Goal: Task Accomplishment & Management: Complete application form

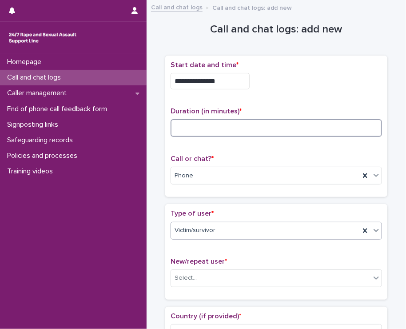
click at [191, 128] on input at bounding box center [277, 128] width 212 height 18
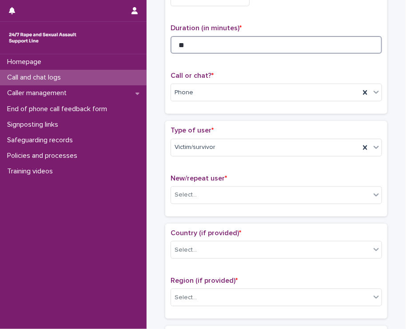
scroll to position [89, 0]
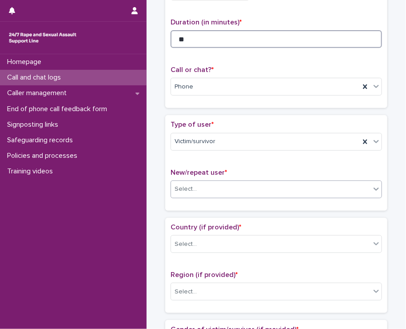
type input "**"
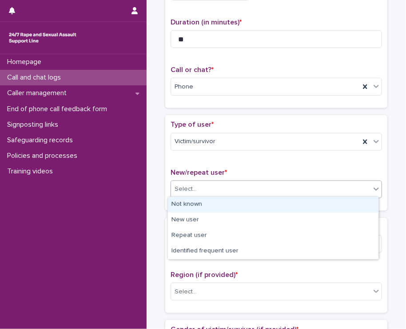
click at [258, 182] on div "Select..." at bounding box center [271, 189] width 200 height 15
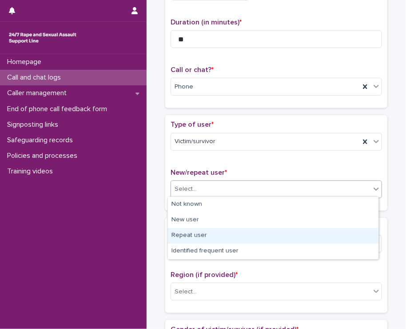
click at [219, 241] on div "Repeat user" at bounding box center [273, 236] width 211 height 16
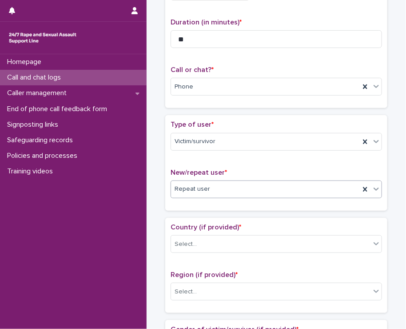
click at [231, 188] on div "Repeat user" at bounding box center [265, 189] width 189 height 15
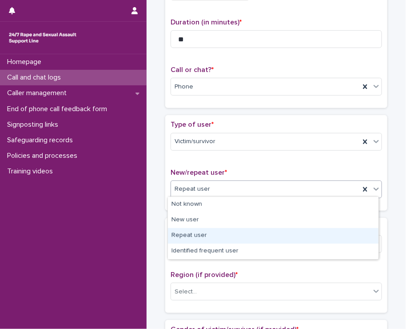
click at [213, 240] on div "Repeat user" at bounding box center [273, 236] width 211 height 16
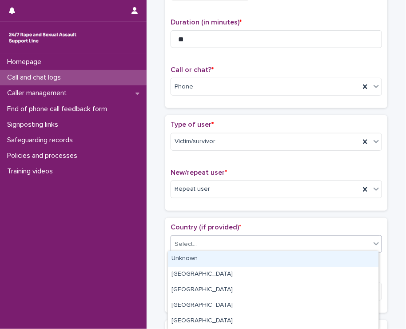
click at [214, 237] on div "Select..." at bounding box center [271, 244] width 200 height 15
click at [208, 260] on div "Unknown" at bounding box center [273, 259] width 211 height 16
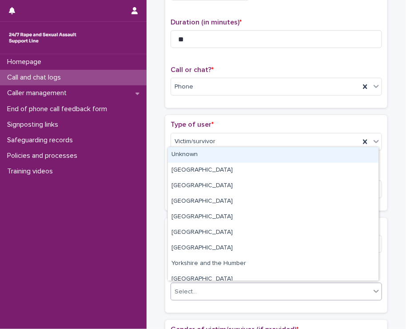
click at [195, 289] on div "Select..." at bounding box center [271, 292] width 200 height 15
click at [184, 159] on div "Unknown" at bounding box center [273, 155] width 211 height 16
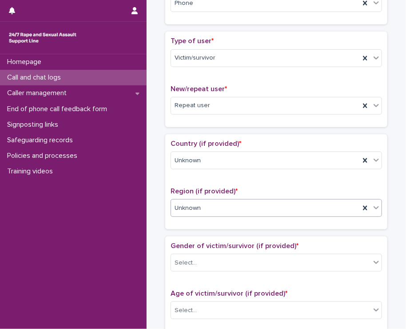
scroll to position [178, 0]
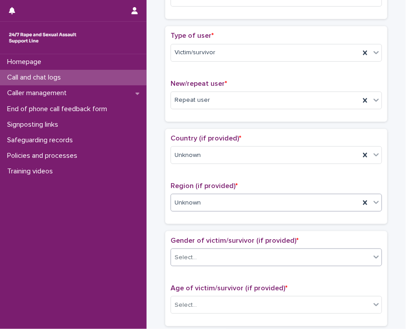
click at [219, 255] on div "Select..." at bounding box center [271, 257] width 200 height 15
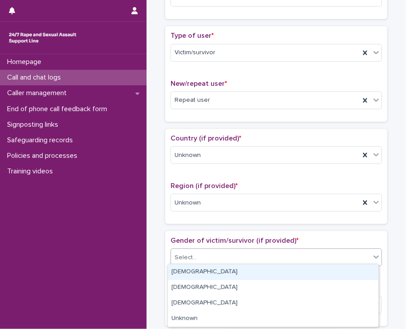
click at [217, 277] on div "Female" at bounding box center [273, 273] width 211 height 16
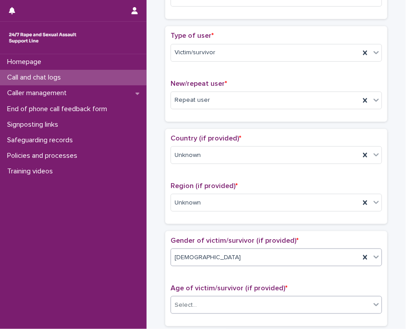
click at [213, 307] on div "Select..." at bounding box center [271, 305] width 200 height 15
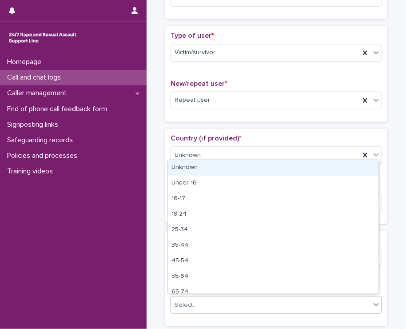
click at [214, 171] on div "Unknown" at bounding box center [273, 168] width 211 height 16
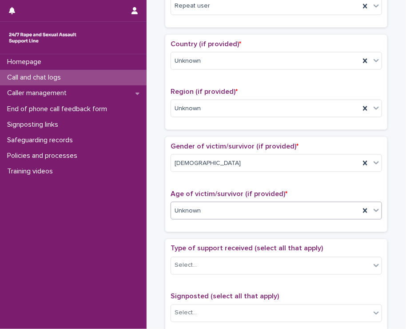
scroll to position [311, 0]
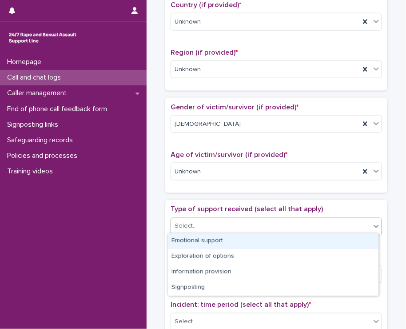
click at [221, 219] on div "Select..." at bounding box center [271, 226] width 200 height 15
click at [219, 238] on div "Emotional support" at bounding box center [273, 241] width 211 height 16
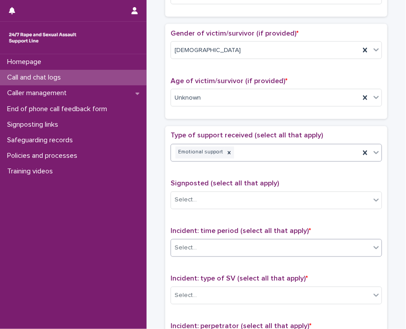
scroll to position [400, 0]
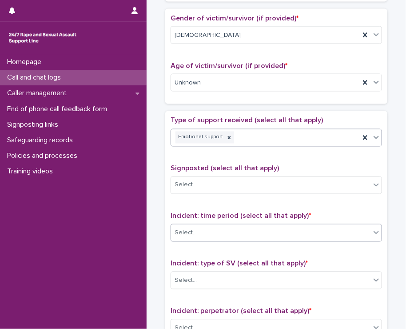
click at [216, 229] on div "Select..." at bounding box center [271, 233] width 200 height 15
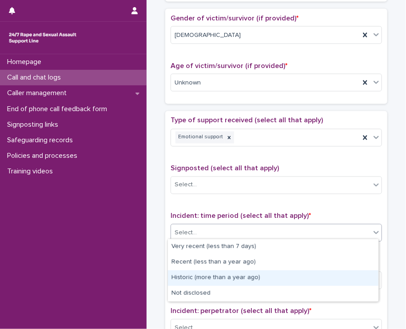
click at [205, 281] on div "Historic (more than a year ago)" at bounding box center [273, 278] width 211 height 16
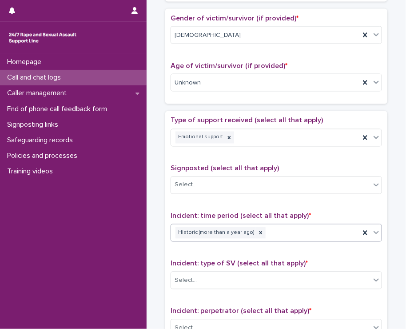
click at [205, 281] on div "Select..." at bounding box center [271, 280] width 200 height 15
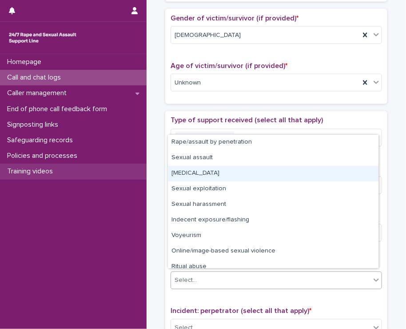
drag, startPoint x: 203, startPoint y: 171, endPoint x: 145, endPoint y: 173, distance: 57.4
click at [203, 171] on div "Child sexual abuse" at bounding box center [273, 174] width 211 height 16
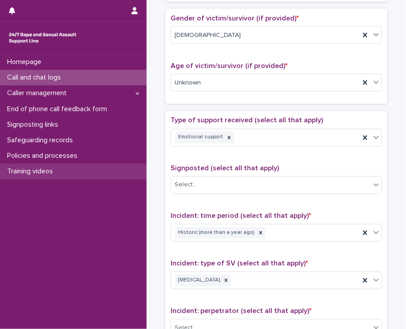
click at [145, 173] on div "Training videos" at bounding box center [73, 172] width 147 height 16
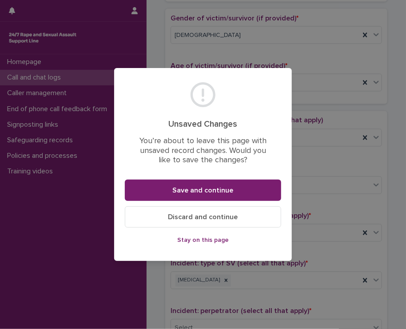
click at [189, 239] on span "Stay on this page" at bounding box center [203, 240] width 52 height 6
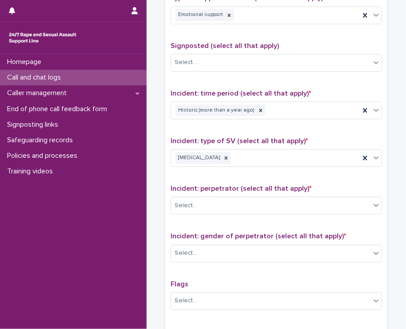
scroll to position [534, 0]
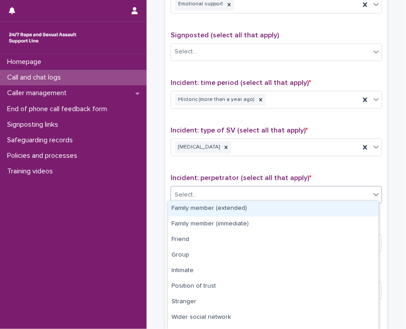
click at [199, 189] on div "Select..." at bounding box center [271, 195] width 200 height 15
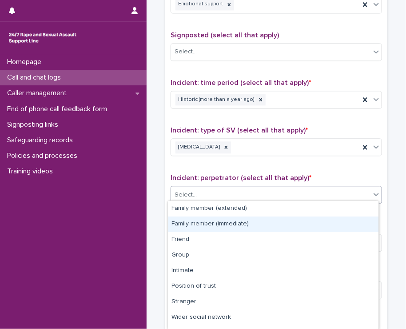
click at [188, 229] on div "Family member (immediate)" at bounding box center [273, 225] width 211 height 16
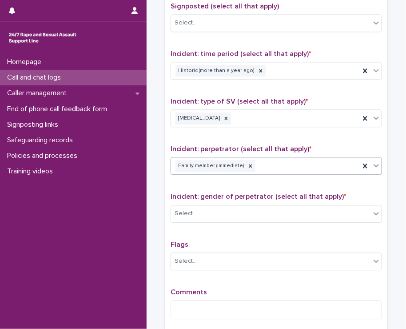
scroll to position [578, 0]
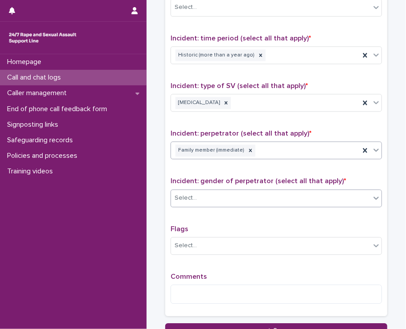
click at [179, 194] on div "Select..." at bounding box center [186, 197] width 22 height 9
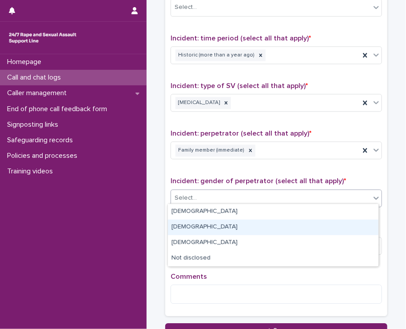
click at [179, 227] on div "Female" at bounding box center [273, 228] width 211 height 16
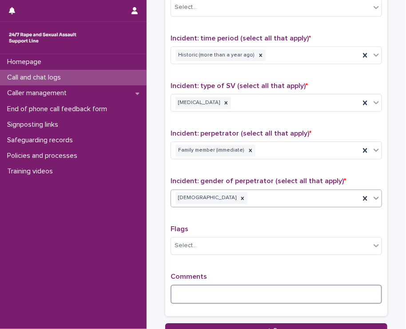
click at [184, 291] on textarea at bounding box center [277, 294] width 212 height 19
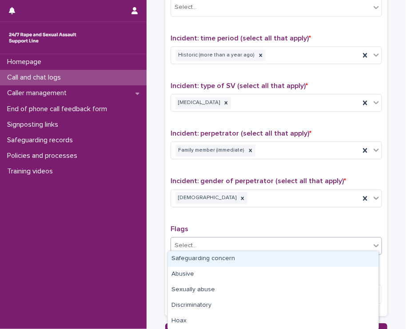
click at [189, 241] on div "Select..." at bounding box center [186, 245] width 22 height 9
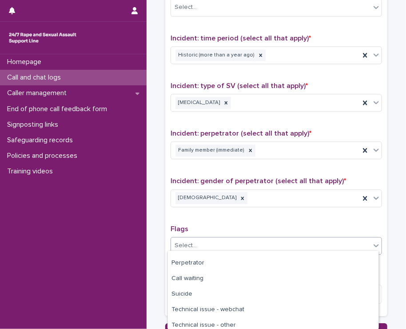
scroll to position [109, 0]
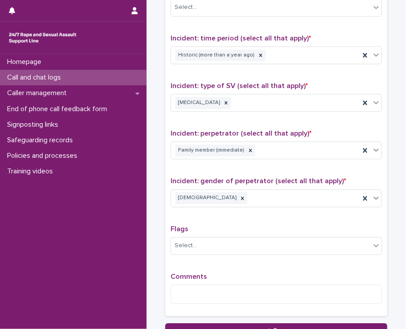
click at [205, 293] on textarea at bounding box center [277, 294] width 212 height 19
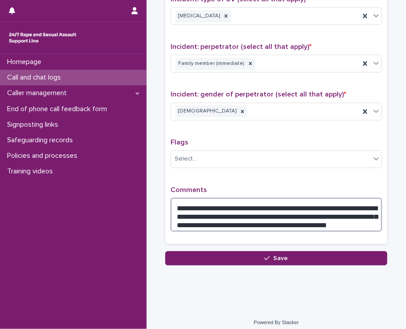
scroll to position [667, 0]
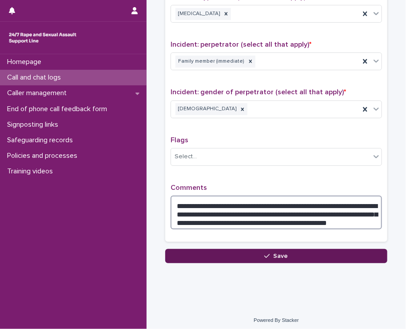
type textarea "**********"
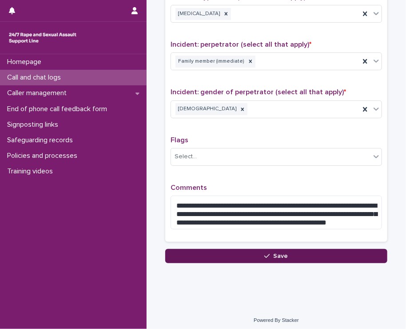
click at [263, 257] on button "Save" at bounding box center [276, 256] width 222 height 14
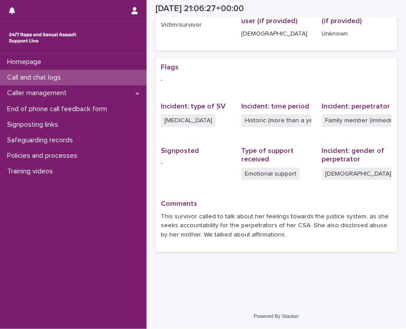
scroll to position [153, 0]
click at [40, 78] on p "Call and chat logs" at bounding box center [36, 77] width 64 height 8
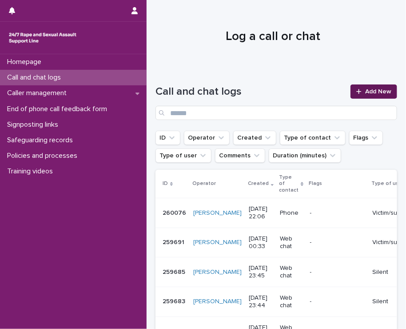
click at [357, 94] on icon at bounding box center [359, 91] width 5 height 5
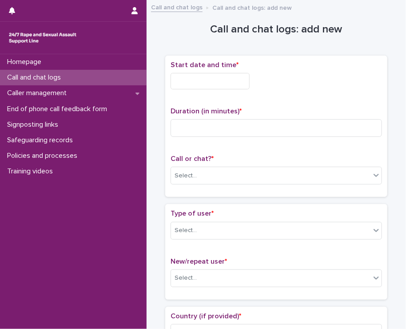
click at [185, 87] on input "text" at bounding box center [210, 81] width 79 height 16
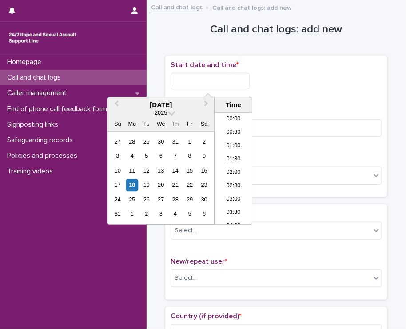
scroll to position [529, 0]
click at [228, 179] on li "22:00" at bounding box center [234, 178] width 38 height 13
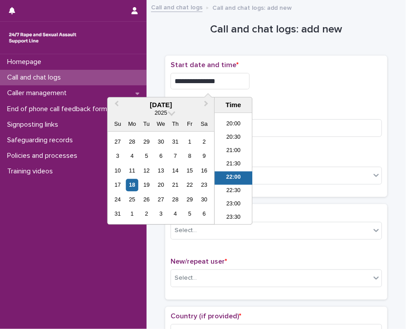
click at [213, 81] on input "**********" at bounding box center [210, 81] width 79 height 16
type input "**********"
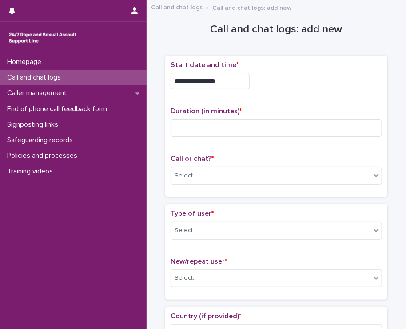
click at [275, 82] on div "**********" at bounding box center [277, 81] width 212 height 16
click at [179, 180] on div "Select..." at bounding box center [271, 176] width 200 height 15
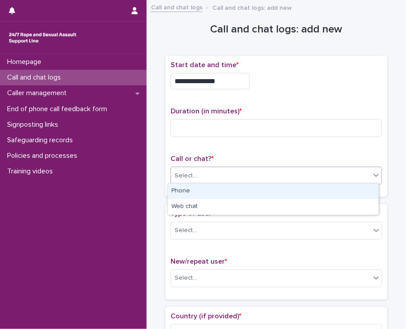
click at [185, 191] on div "Phone" at bounding box center [273, 192] width 211 height 16
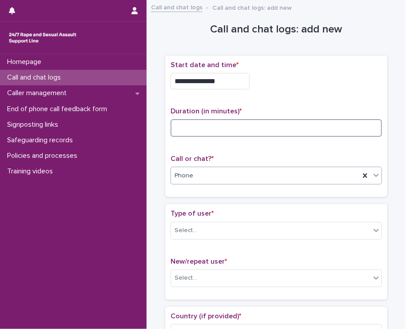
click at [181, 120] on input at bounding box center [277, 128] width 212 height 18
type input "*"
click at [188, 224] on div "Select..." at bounding box center [271, 230] width 200 height 15
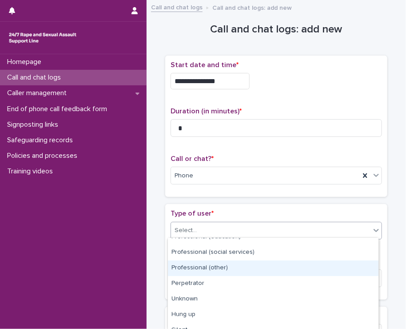
scroll to position [142, 0]
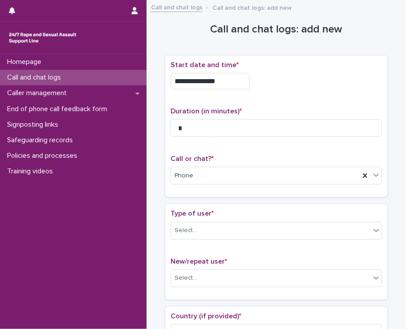
scroll to position [44, 0]
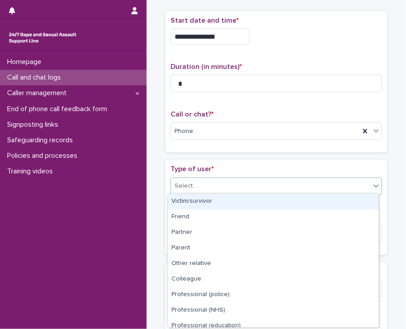
click at [203, 183] on div "Select..." at bounding box center [271, 186] width 200 height 15
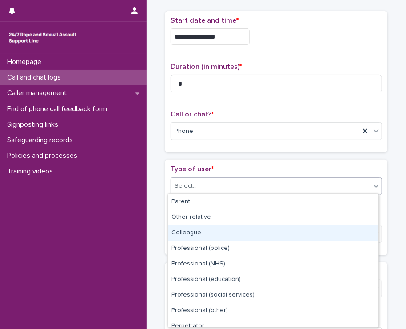
scroll to position [100, 0]
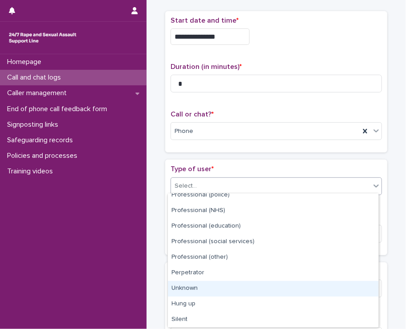
click at [215, 282] on div "Unknown" at bounding box center [273, 289] width 211 height 16
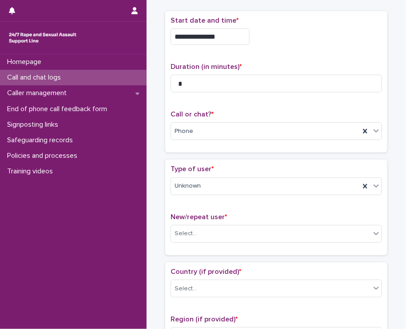
click at [183, 218] on span "New/repeat user *" at bounding box center [199, 216] width 56 height 7
click at [176, 229] on div "Select..." at bounding box center [186, 233] width 22 height 9
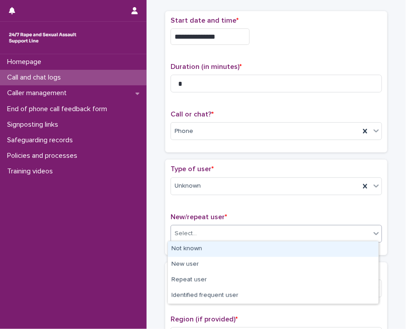
click at [177, 244] on div "Not known" at bounding box center [273, 249] width 211 height 16
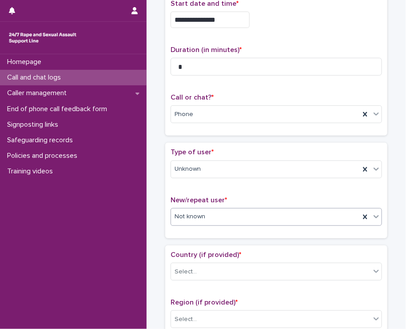
scroll to position [89, 0]
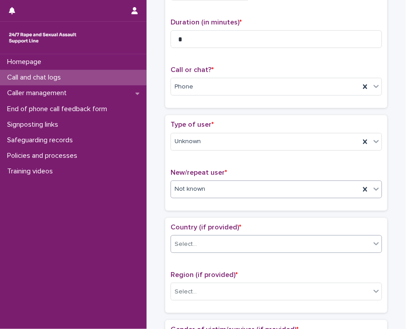
click at [195, 239] on div "Select..." at bounding box center [271, 244] width 200 height 15
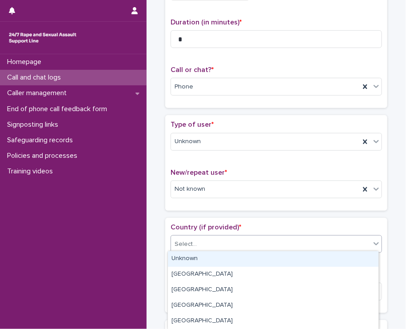
click at [187, 257] on div "Unknown" at bounding box center [273, 259] width 211 height 16
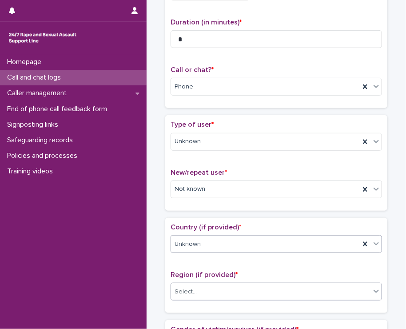
click at [186, 288] on div "Select..." at bounding box center [186, 291] width 22 height 9
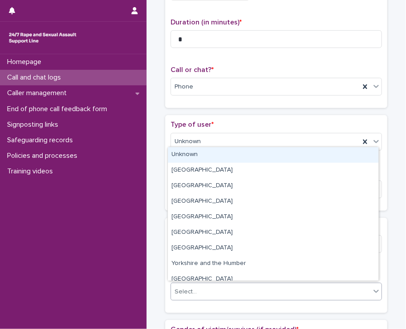
click at [178, 158] on div "Unknown" at bounding box center [273, 155] width 211 height 16
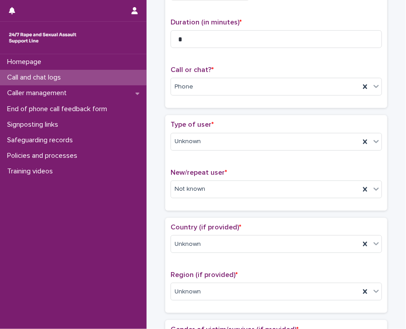
click at [165, 170] on div "Type of user * Unknown New/repeat user * Not known" at bounding box center [276, 162] width 222 height 95
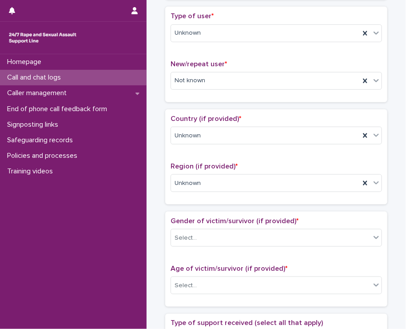
scroll to position [222, 0]
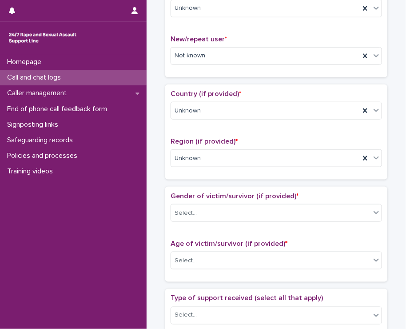
click at [181, 221] on div "Gender of victim/survivor (if provided) * Select..." at bounding box center [277, 210] width 212 height 37
click at [182, 211] on div "Select..." at bounding box center [186, 213] width 22 height 9
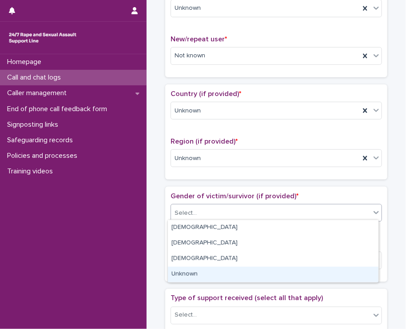
click at [186, 278] on div "Unknown" at bounding box center [273, 275] width 211 height 16
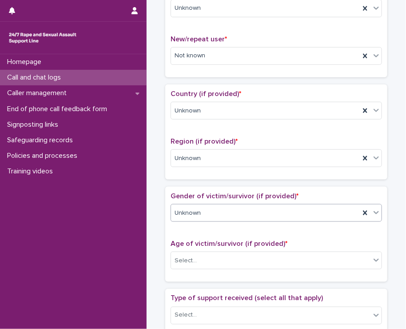
click at [187, 270] on div "Age of victim/survivor (if provided) * Select..." at bounding box center [277, 258] width 212 height 37
click at [187, 267] on div "Age of victim/survivor (if provided) * Select..." at bounding box center [277, 258] width 212 height 37
click at [187, 261] on div "Select..." at bounding box center [186, 260] width 22 height 9
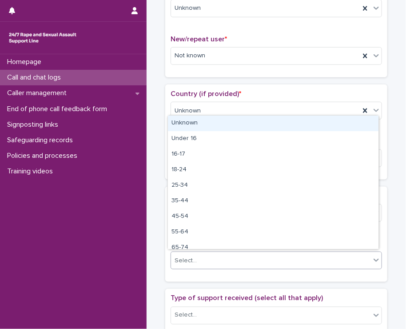
click at [176, 122] on div "Unknown" at bounding box center [273, 124] width 211 height 16
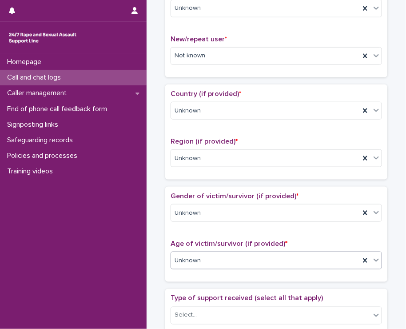
click at [152, 129] on div "**********" at bounding box center [276, 249] width 251 height 933
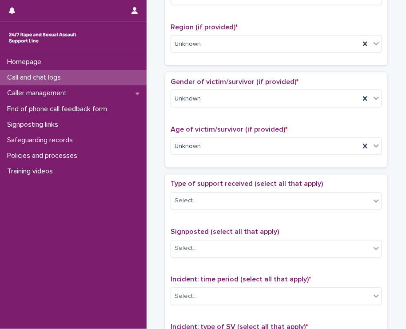
scroll to position [356, 0]
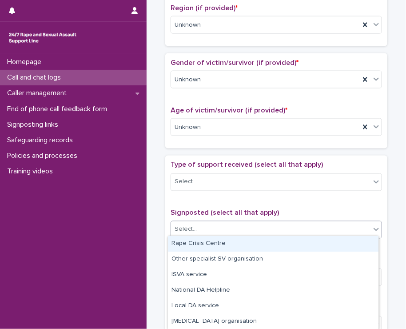
click at [189, 229] on div "Select..." at bounding box center [186, 229] width 22 height 9
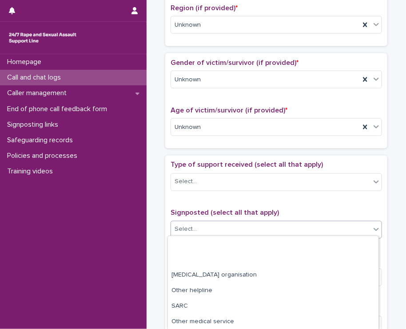
scroll to position [93, 0]
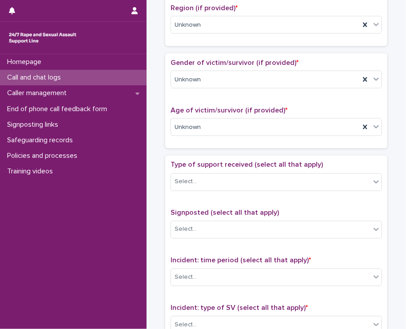
click at [125, 201] on div "Homepage Call and chat logs Caller management End of phone call feedback form S…" at bounding box center [73, 191] width 147 height 275
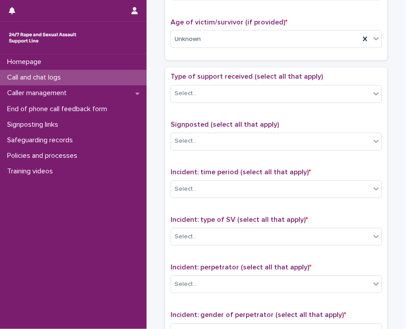
scroll to position [445, 0]
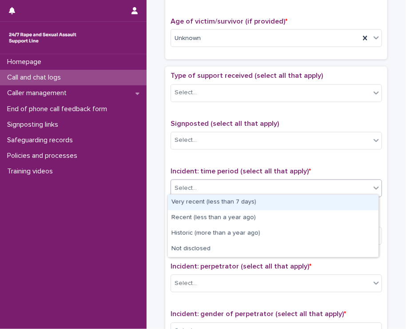
click at [192, 181] on div "Select..." at bounding box center [271, 188] width 200 height 15
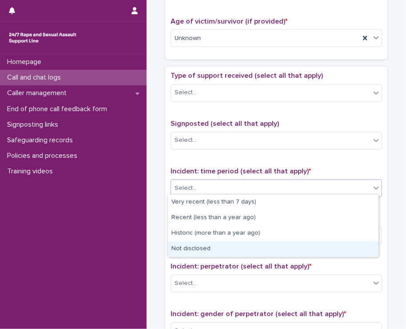
click at [188, 254] on div "Not disclosed" at bounding box center [273, 249] width 211 height 16
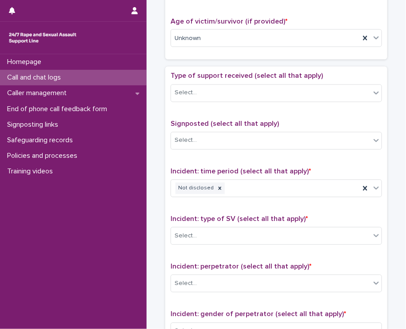
click at [183, 218] on span "Incident: type of SV (select all that apply) *" at bounding box center [239, 219] width 137 height 7
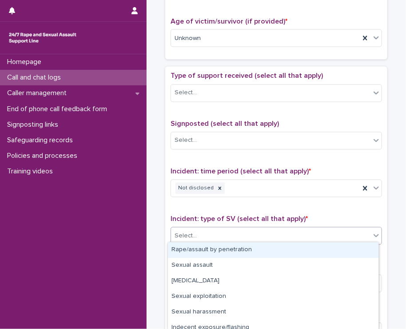
click at [178, 237] on div "Select..." at bounding box center [186, 236] width 22 height 9
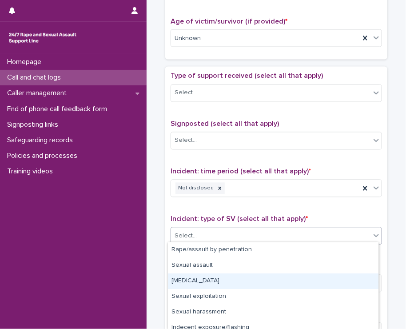
scroll to position [68, 0]
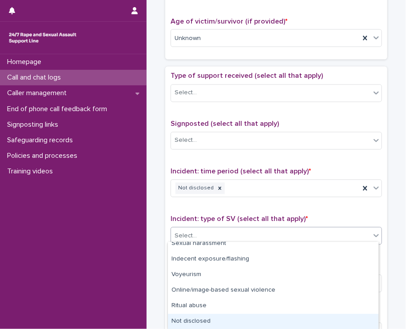
click at [197, 319] on div "Not disclosed" at bounding box center [273, 322] width 211 height 16
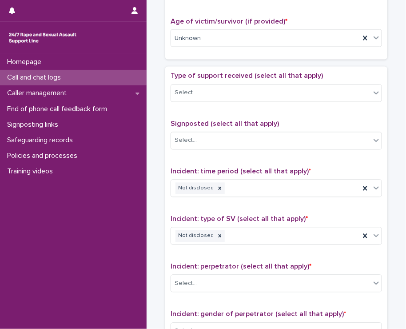
click at [153, 234] on div "**********" at bounding box center [276, 27] width 251 height 933
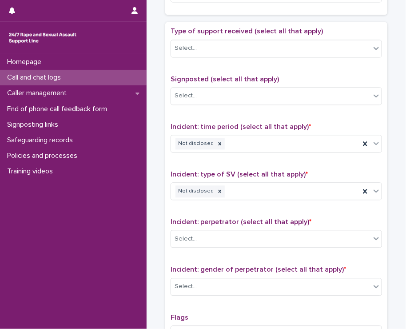
scroll to position [534, 0]
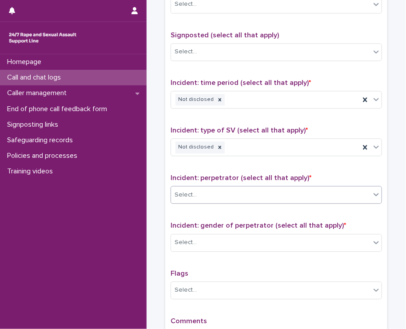
click at [187, 190] on div "Select..." at bounding box center [186, 194] width 22 height 9
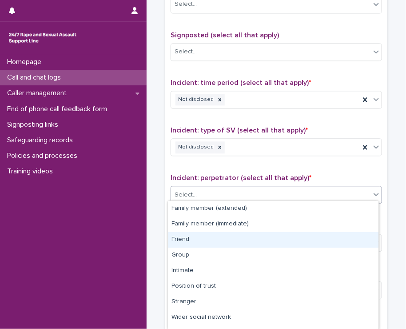
scroll to position [43, 0]
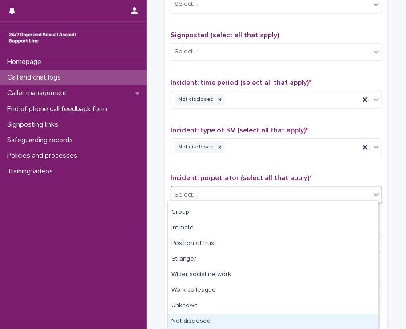
click at [211, 319] on div "Not disclosed" at bounding box center [273, 322] width 211 height 16
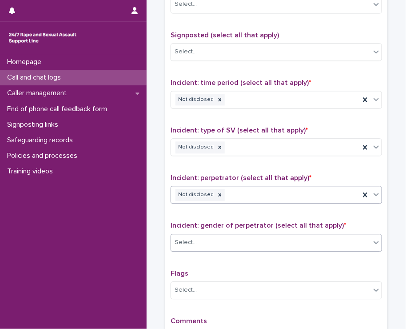
click at [192, 239] on div "Select..." at bounding box center [186, 242] width 22 height 9
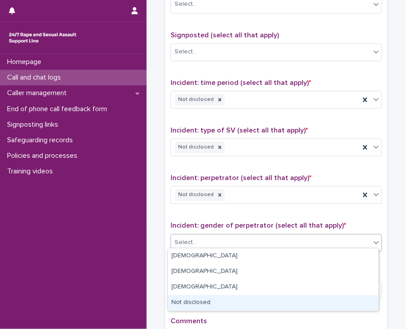
click at [197, 302] on div "Not disclosed" at bounding box center [273, 303] width 211 height 16
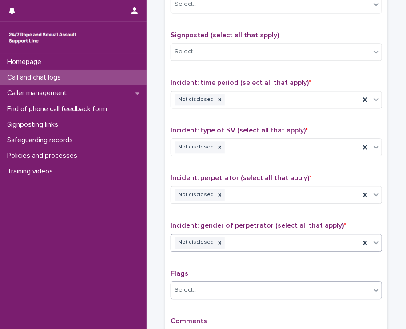
click at [189, 288] on div "Select..." at bounding box center [186, 289] width 22 height 9
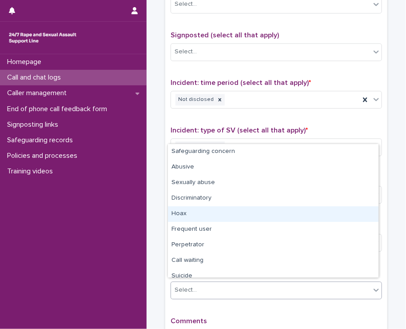
click at [182, 207] on div "Hoax" at bounding box center [273, 214] width 211 height 16
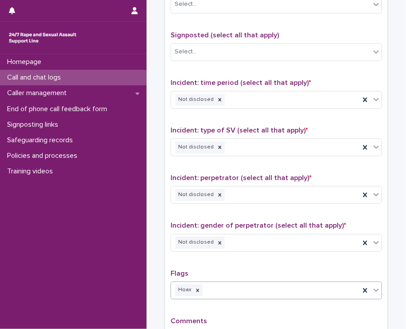
type input "*"
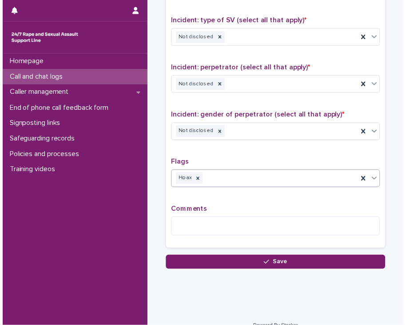
scroll to position [652, 0]
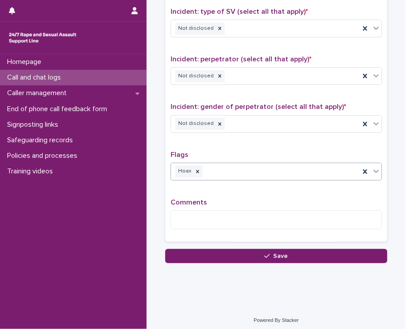
click at [190, 203] on div "Comments" at bounding box center [277, 217] width 212 height 38
click at [177, 217] on textarea at bounding box center [277, 219] width 212 height 19
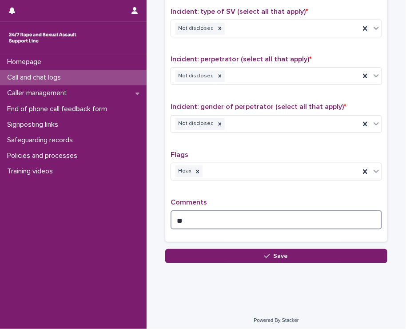
type textarea "*"
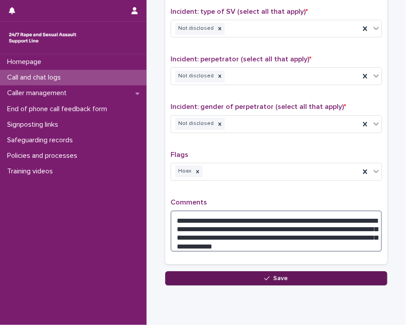
type textarea "**********"
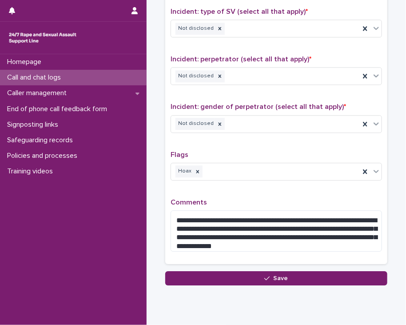
click at [249, 272] on button "Save" at bounding box center [276, 278] width 222 height 14
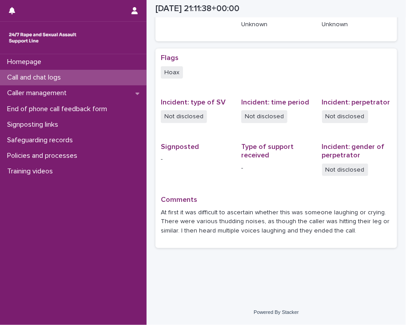
scroll to position [162, 0]
click at [58, 76] on p "Call and chat logs" at bounding box center [36, 77] width 64 height 8
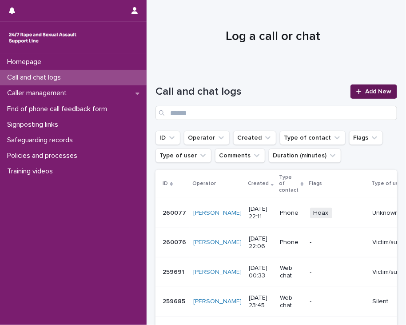
click at [358, 90] on div at bounding box center [361, 91] width 9 height 6
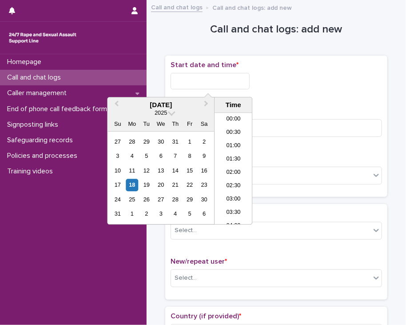
click at [195, 84] on input "text" at bounding box center [210, 81] width 79 height 16
drag, startPoint x: 232, startPoint y: 179, endPoint x: 193, endPoint y: 135, distance: 58.6
click at [230, 176] on li "22:00" at bounding box center [234, 178] width 38 height 13
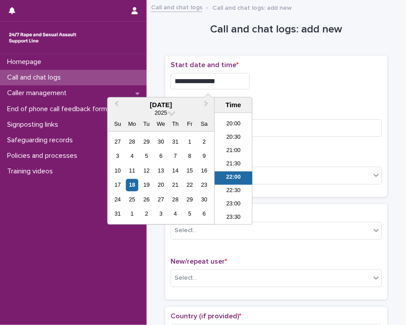
drag, startPoint x: 210, startPoint y: 76, endPoint x: 226, endPoint y: 79, distance: 16.7
click at [226, 79] on input "**********" at bounding box center [210, 81] width 79 height 16
drag, startPoint x: 214, startPoint y: 81, endPoint x: 221, endPoint y: 81, distance: 6.2
click at [221, 81] on input "**********" at bounding box center [210, 81] width 79 height 16
type input "**********"
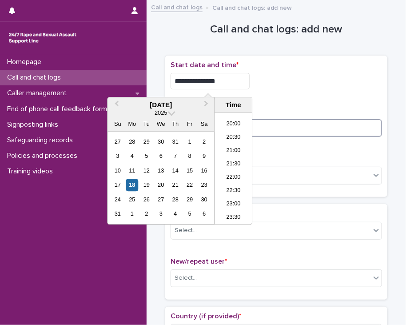
click at [325, 132] on input at bounding box center [277, 128] width 212 height 18
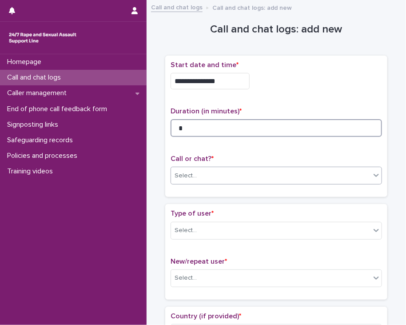
type input "*"
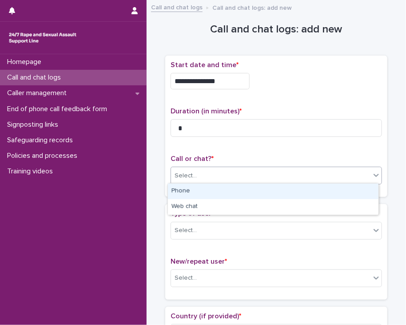
click at [184, 176] on div "Select..." at bounding box center [186, 175] width 22 height 9
click at [175, 191] on div "Phone" at bounding box center [273, 192] width 211 height 16
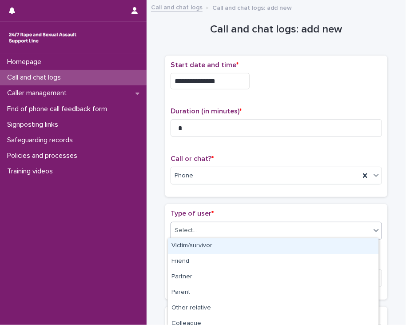
click at [183, 230] on div "Select..." at bounding box center [186, 230] width 22 height 9
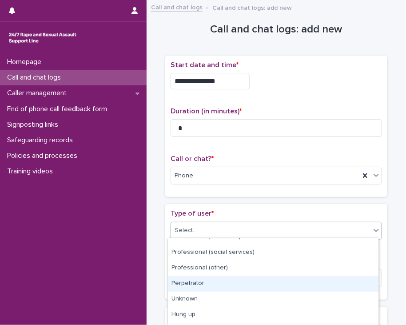
scroll to position [146, 0]
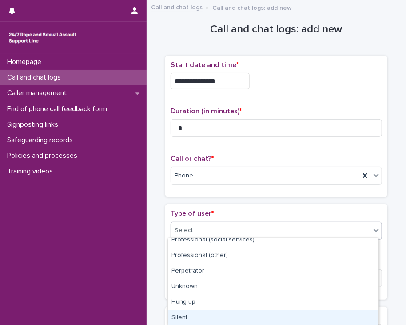
click at [187, 315] on div "Silent" at bounding box center [273, 318] width 211 height 16
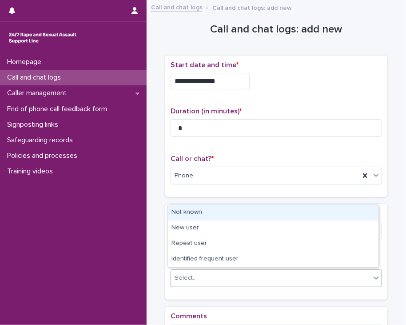
click at [183, 273] on div "Select..." at bounding box center [186, 277] width 22 height 9
click at [181, 214] on div "Not known" at bounding box center [273, 213] width 211 height 16
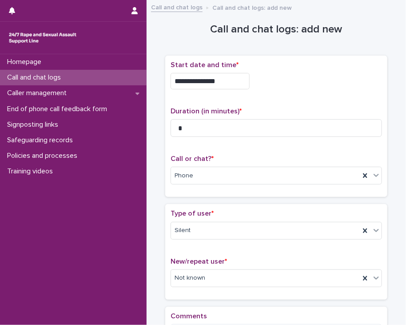
click at [165, 213] on div "Type of user * Silent New/repeat user * Not known" at bounding box center [276, 251] width 222 height 95
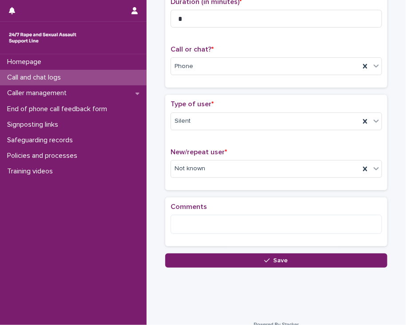
scroll to position [119, 0]
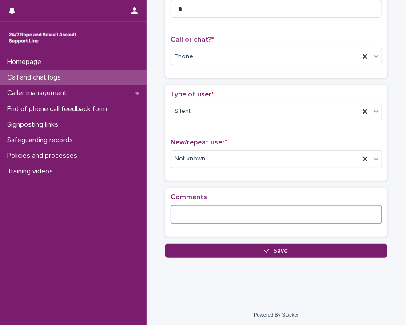
click at [193, 211] on textarea at bounding box center [277, 214] width 212 height 19
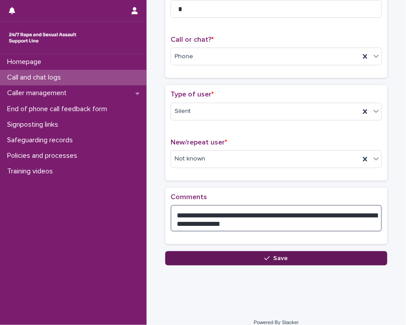
type textarea "**********"
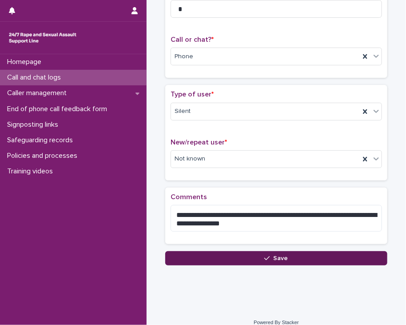
click at [295, 259] on button "Save" at bounding box center [276, 258] width 222 height 14
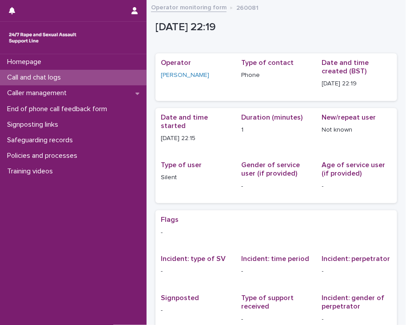
click at [65, 73] on p "Call and chat logs" at bounding box center [36, 77] width 64 height 8
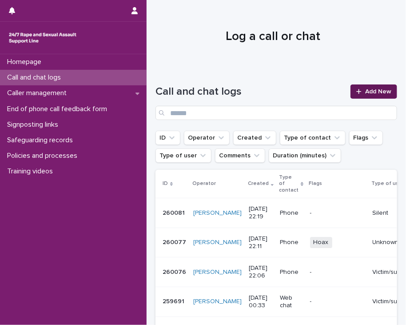
click at [373, 85] on link "Add New" at bounding box center [374, 91] width 47 height 14
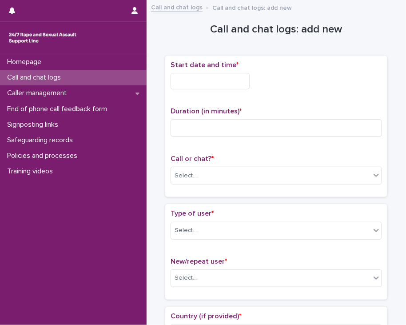
click at [197, 83] on input "text" at bounding box center [210, 81] width 79 height 16
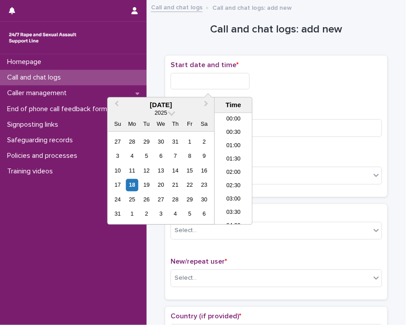
scroll to position [529, 0]
drag, startPoint x: 231, startPoint y: 178, endPoint x: 230, endPoint y: 173, distance: 5.8
click at [231, 178] on li "22:00" at bounding box center [234, 178] width 38 height 13
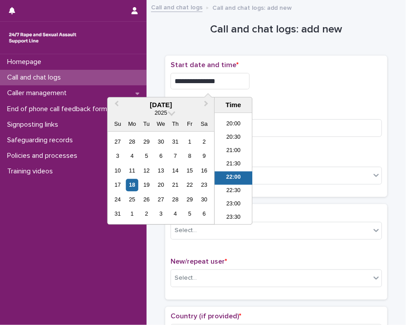
drag, startPoint x: 209, startPoint y: 78, endPoint x: 229, endPoint y: 83, distance: 20.2
click at [229, 83] on input "**********" at bounding box center [210, 81] width 79 height 16
type input "**********"
click at [281, 84] on div "**********" at bounding box center [277, 81] width 212 height 16
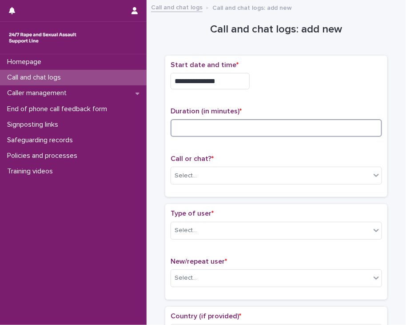
click at [203, 128] on input at bounding box center [277, 128] width 212 height 18
type input "**"
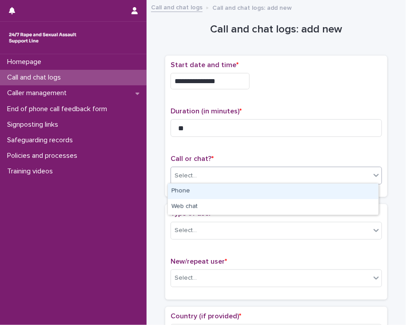
click at [240, 171] on div "Select..." at bounding box center [271, 176] width 200 height 15
click at [226, 195] on div "Phone" at bounding box center [273, 192] width 211 height 16
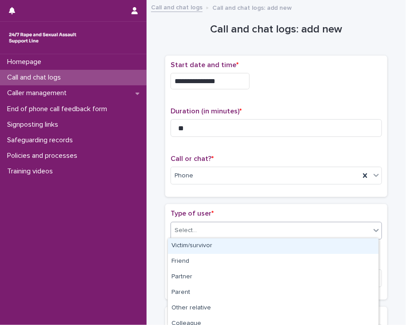
click at [222, 231] on div "Select..." at bounding box center [271, 230] width 200 height 15
click at [215, 249] on div "Victim/survivor" at bounding box center [273, 246] width 211 height 16
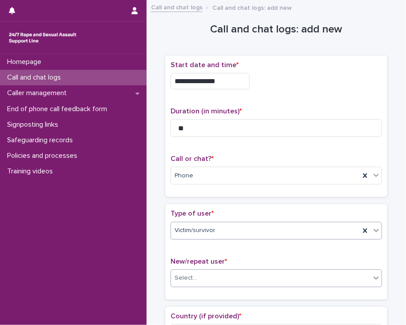
click at [202, 279] on div "Select..." at bounding box center [271, 278] width 200 height 15
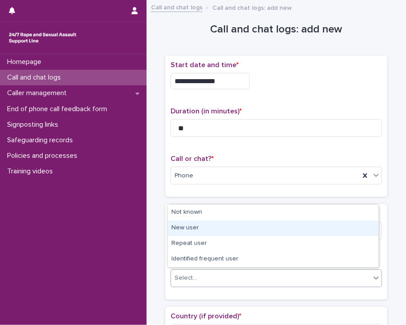
click at [187, 228] on div "New user" at bounding box center [273, 229] width 211 height 16
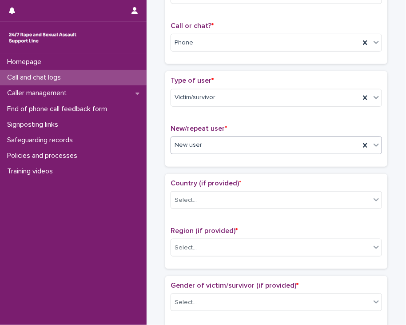
scroll to position [133, 0]
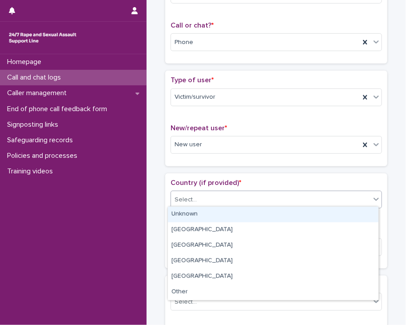
click at [247, 199] on div "Select..." at bounding box center [271, 200] width 200 height 15
click at [210, 220] on div "Unknown" at bounding box center [273, 215] width 211 height 16
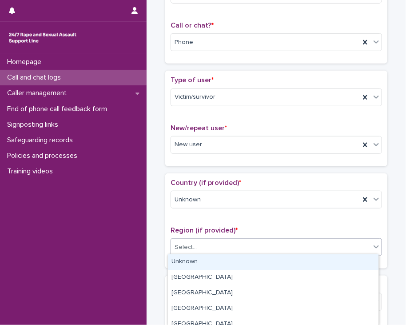
click at [193, 248] on div "Select..." at bounding box center [271, 247] width 200 height 15
click at [186, 263] on div "Unknown" at bounding box center [273, 262] width 211 height 16
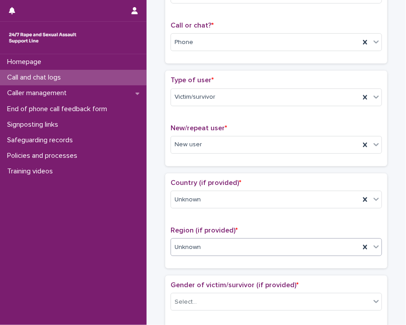
click at [184, 282] on span "Gender of victim/survivor (if provided) *" at bounding box center [235, 284] width 128 height 7
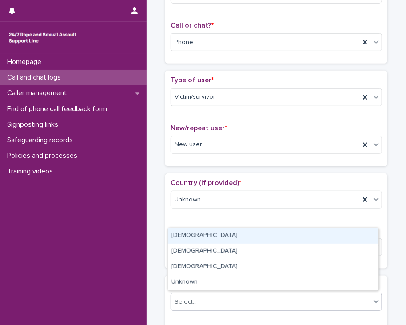
click at [190, 302] on div "Select..." at bounding box center [186, 302] width 22 height 9
click at [178, 229] on div "Female" at bounding box center [273, 236] width 211 height 16
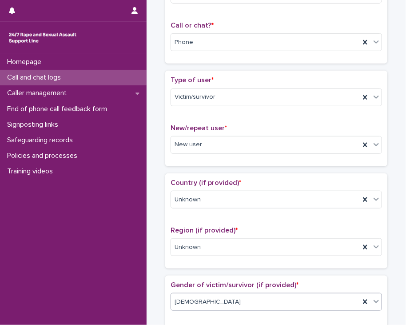
click at [171, 215] on div "Country (if provided) * Unknown Region (if provided) * Unknown" at bounding box center [277, 221] width 212 height 84
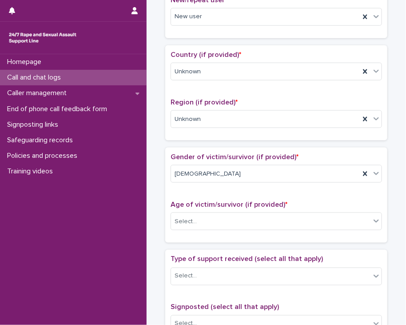
scroll to position [267, 0]
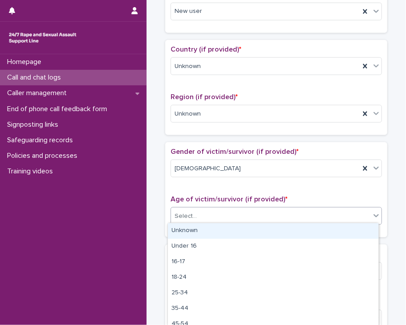
click at [181, 214] on div "Select..." at bounding box center [186, 216] width 22 height 9
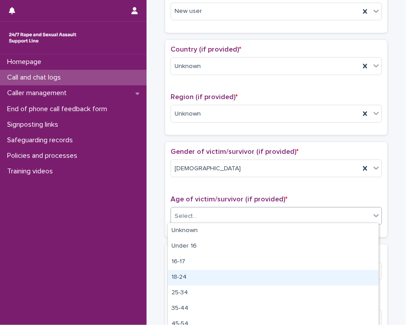
click at [189, 279] on div "18-24" at bounding box center [273, 278] width 211 height 16
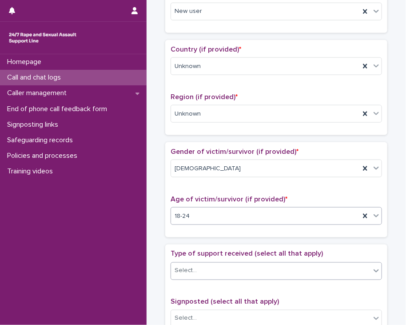
click at [186, 266] on div "Select..." at bounding box center [186, 270] width 22 height 9
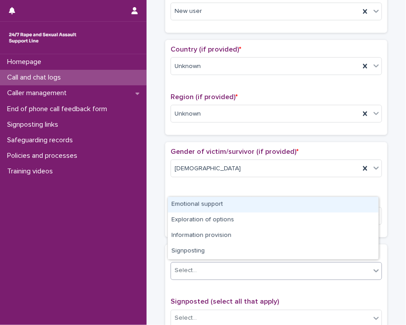
click at [195, 203] on div "Emotional support" at bounding box center [273, 205] width 211 height 16
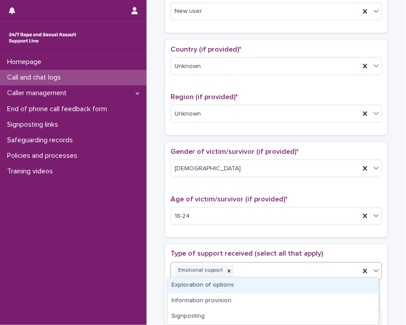
click at [287, 268] on div "Emotional support" at bounding box center [265, 271] width 189 height 16
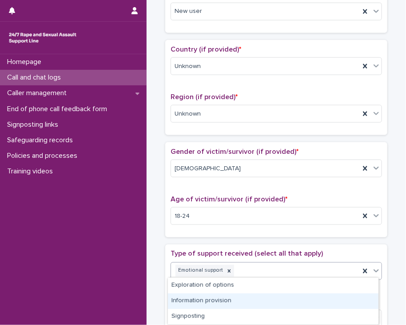
click at [215, 304] on div "Information provision" at bounding box center [273, 302] width 211 height 16
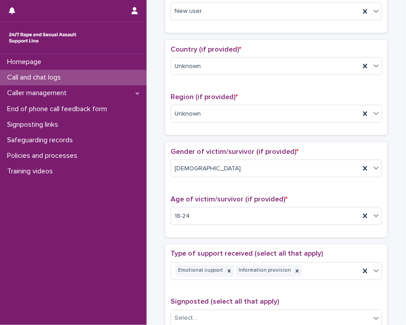
click at [156, 275] on div "**********" at bounding box center [277, 194] width 242 height 910
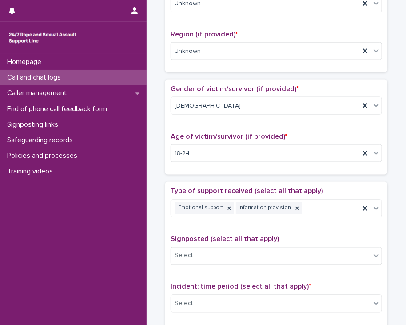
scroll to position [356, 0]
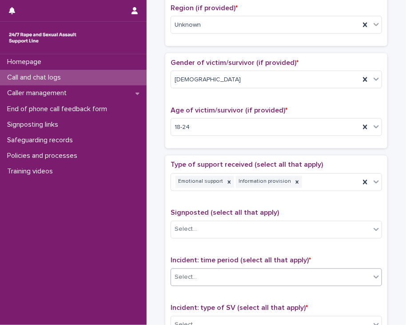
click at [203, 277] on div "Select..." at bounding box center [271, 277] width 200 height 15
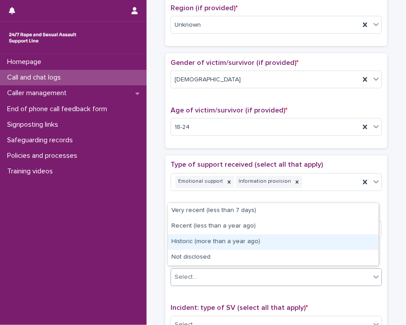
drag, startPoint x: 181, startPoint y: 244, endPoint x: 196, endPoint y: 273, distance: 33.0
click at [181, 245] on div "Historic (more than a year ago)" at bounding box center [273, 242] width 211 height 16
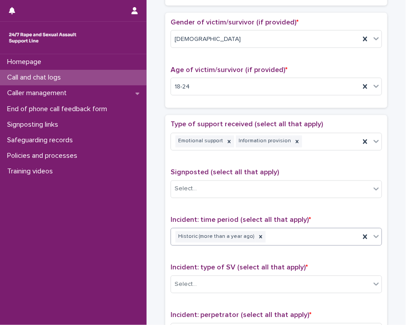
scroll to position [400, 0]
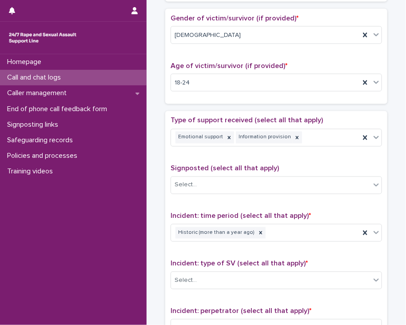
click at [193, 272] on div "Select..." at bounding box center [277, 281] width 212 height 18
click at [188, 279] on div "Select..." at bounding box center [186, 280] width 22 height 9
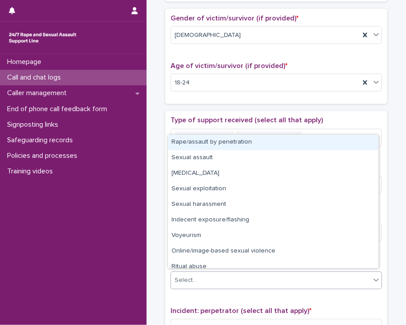
click at [181, 145] on div "Rape/assault by penetration" at bounding box center [273, 143] width 211 height 16
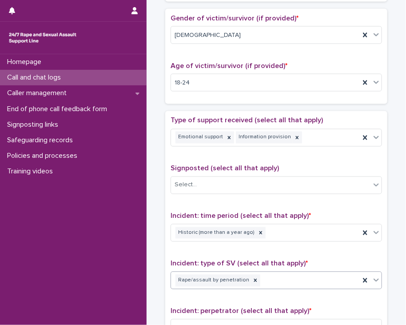
click at [157, 155] on div "**********" at bounding box center [277, 60] width 242 height 910
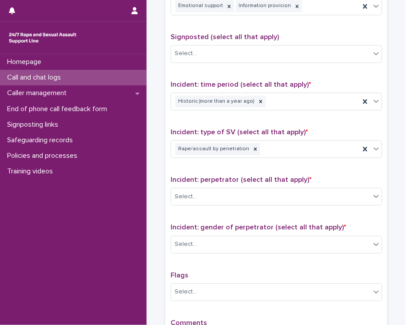
scroll to position [534, 0]
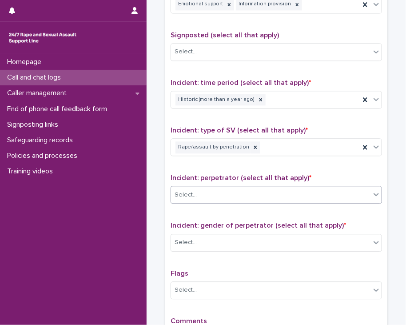
click at [187, 186] on div "Select..." at bounding box center [277, 195] width 212 height 18
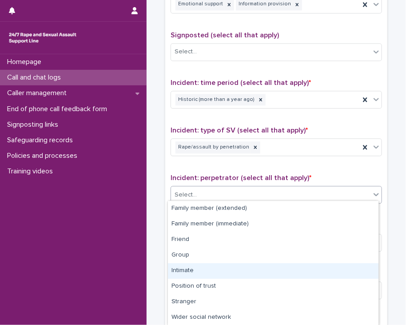
click at [205, 275] on div "Intimate" at bounding box center [273, 271] width 211 height 16
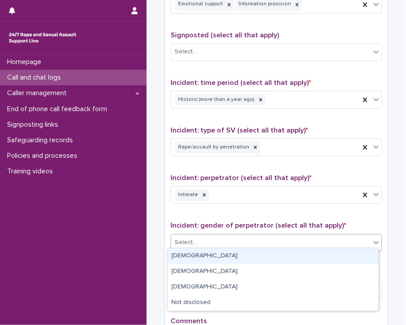
click at [182, 238] on div "Select..." at bounding box center [186, 242] width 22 height 9
click at [181, 258] on div "Male" at bounding box center [273, 257] width 211 height 16
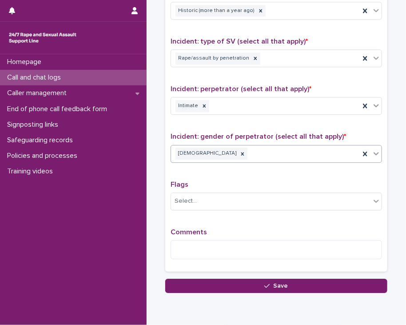
scroll to position [656, 0]
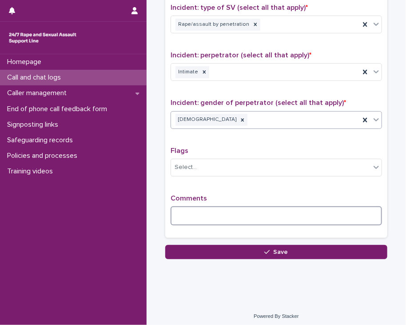
click at [190, 206] on textarea at bounding box center [277, 215] width 212 height 19
click at [194, 211] on textarea at bounding box center [277, 215] width 212 height 19
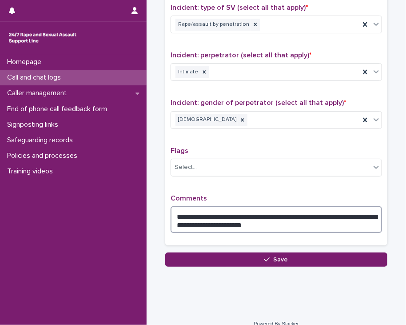
click at [185, 211] on textarea "**********" at bounding box center [277, 219] width 212 height 27
click at [292, 221] on textarea "**********" at bounding box center [277, 219] width 212 height 27
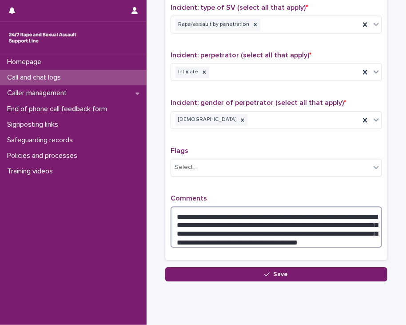
click at [325, 234] on textarea "**********" at bounding box center [277, 226] width 212 height 41
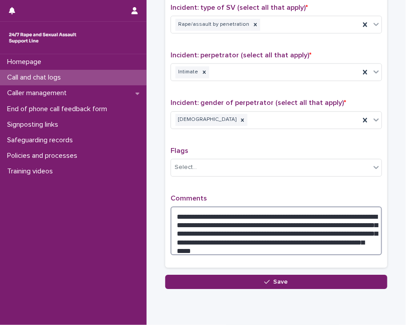
type textarea "**********"
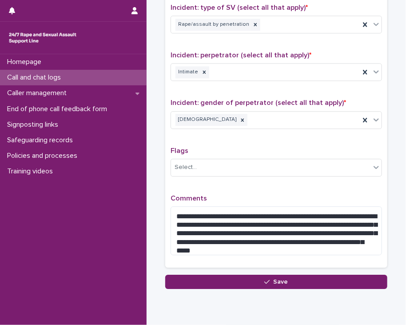
click at [288, 267] on div "**********" at bounding box center [276, 64] width 222 height 419
drag, startPoint x: 265, startPoint y: 280, endPoint x: 265, endPoint y: 275, distance: 4.9
click at [265, 279] on icon "button" at bounding box center [267, 282] width 5 height 6
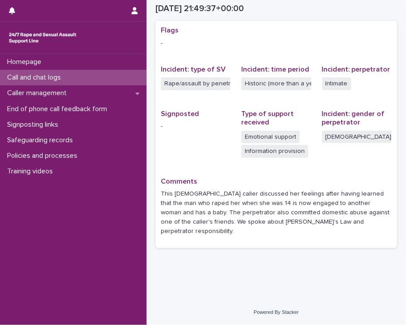
scroll to position [180, 0]
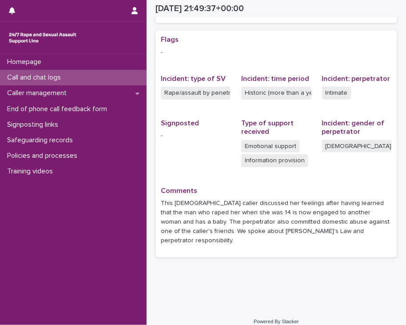
click at [39, 75] on p "Call and chat logs" at bounding box center [36, 77] width 64 height 8
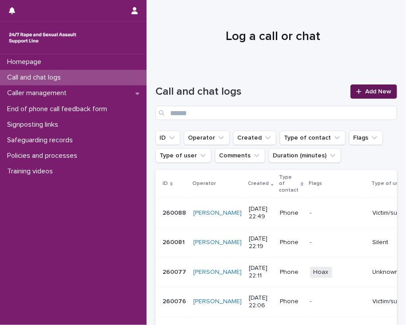
click at [366, 89] on span "Add New" at bounding box center [379, 91] width 26 height 6
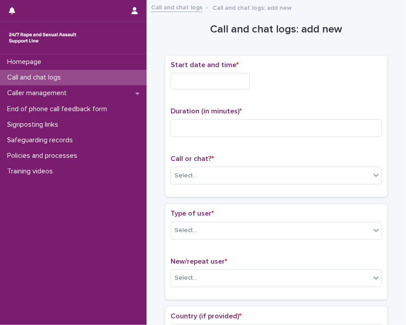
click at [40, 79] on p "Call and chat logs" at bounding box center [36, 77] width 64 height 8
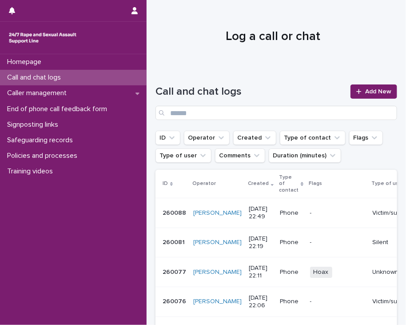
click at [376, 209] on p "Victim/survivor" at bounding box center [393, 213] width 41 height 8
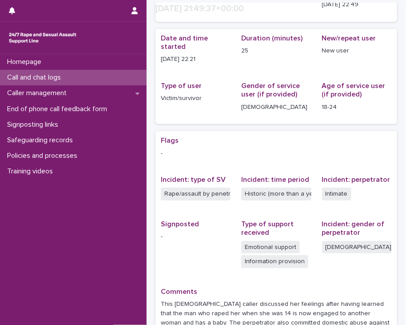
scroll to position [133, 0]
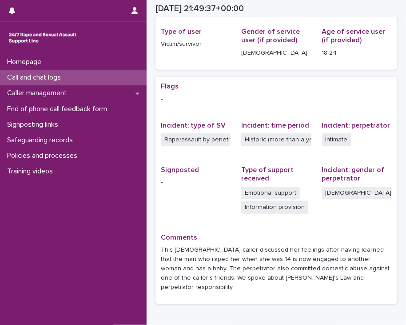
click at [47, 77] on p "Call and chat logs" at bounding box center [36, 77] width 64 height 8
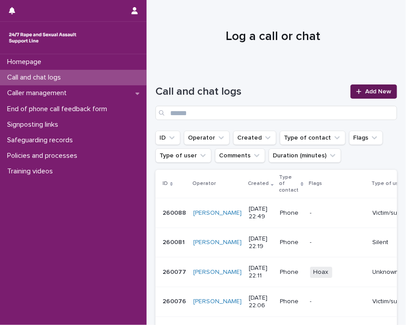
click at [366, 90] on span "Add New" at bounding box center [379, 91] width 26 height 6
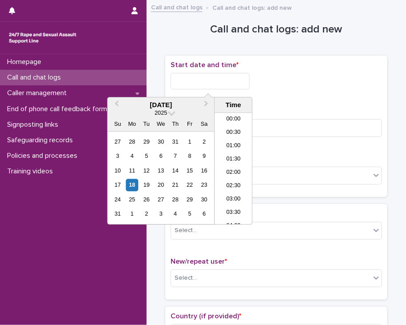
click at [223, 84] on input "text" at bounding box center [210, 81] width 79 height 16
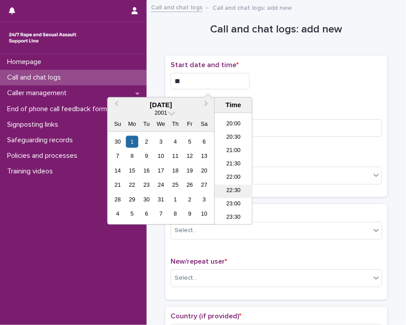
click at [231, 186] on li "22:30" at bounding box center [234, 191] width 38 height 13
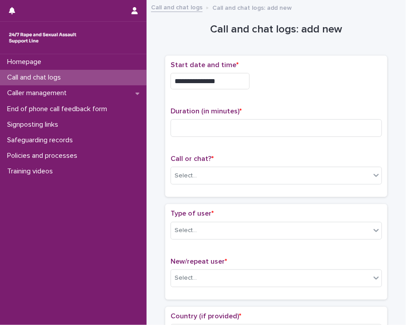
type input "**********"
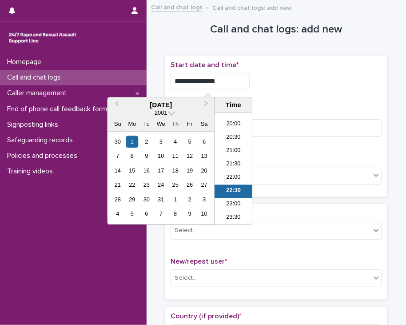
drag, startPoint x: 231, startPoint y: 82, endPoint x: 152, endPoint y: 86, distance: 79.3
click at [234, 190] on li "22:30" at bounding box center [234, 191] width 38 height 13
type input "**********"
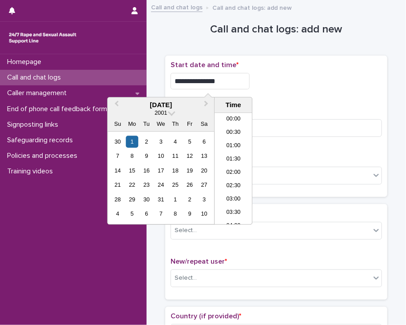
drag, startPoint x: 243, startPoint y: 80, endPoint x: 82, endPoint y: 75, distance: 160.6
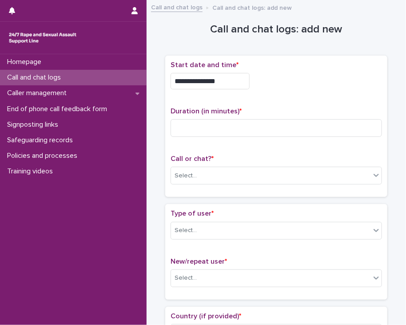
click at [48, 77] on p "Call and chat logs" at bounding box center [36, 77] width 64 height 8
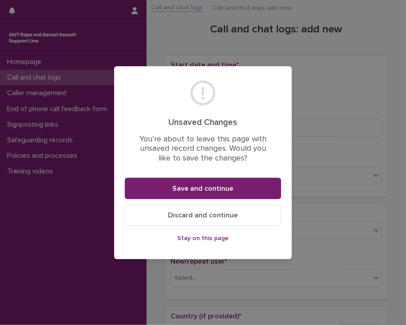
click at [195, 215] on span "Discard and continue" at bounding box center [204, 215] width 70 height 7
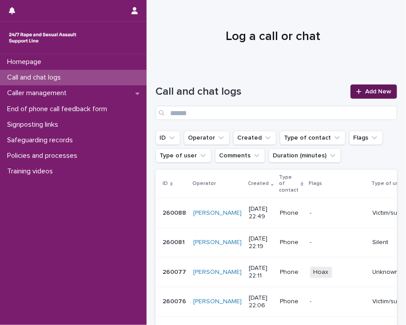
click at [358, 96] on link "Add New" at bounding box center [374, 91] width 47 height 14
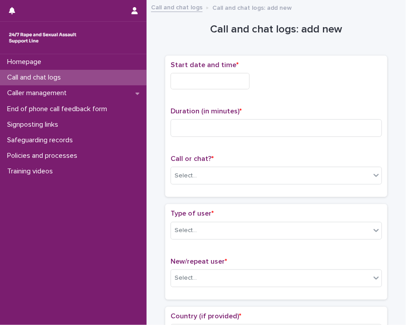
click at [248, 81] on input "text" at bounding box center [210, 81] width 79 height 16
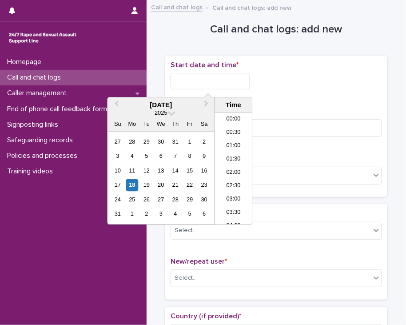
scroll to position [529, 0]
click at [230, 192] on li "22:30" at bounding box center [234, 191] width 38 height 13
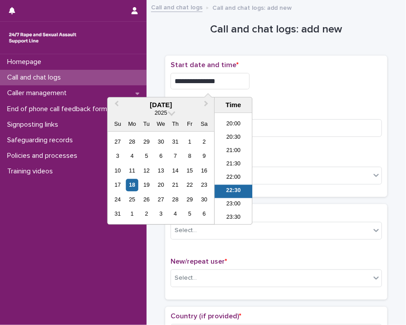
drag, startPoint x: 210, startPoint y: 80, endPoint x: 223, endPoint y: 81, distance: 12.5
click at [223, 81] on input "**********" at bounding box center [210, 81] width 79 height 16
type input "**********"
click at [302, 81] on div "**********" at bounding box center [277, 81] width 212 height 16
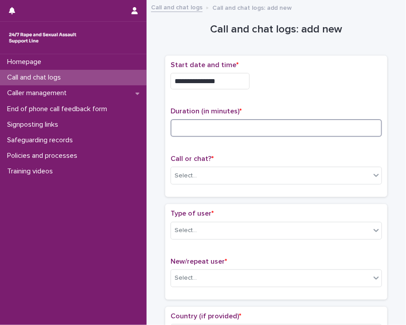
click at [221, 133] on input at bounding box center [277, 128] width 212 height 18
type input "*"
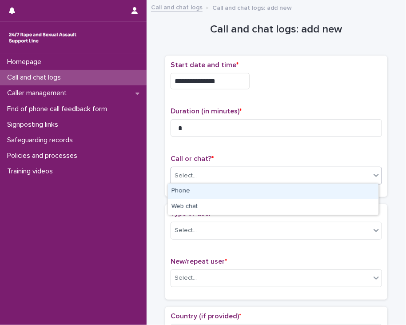
click at [195, 167] on div "Select..." at bounding box center [277, 176] width 212 height 18
click at [184, 193] on div "Phone" at bounding box center [273, 192] width 211 height 16
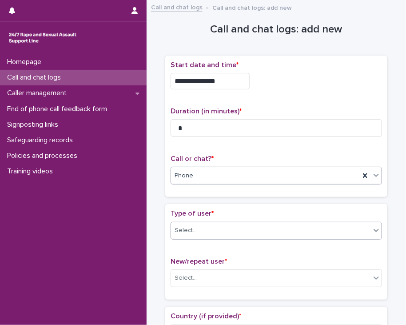
click at [210, 233] on div "Select..." at bounding box center [271, 230] width 200 height 15
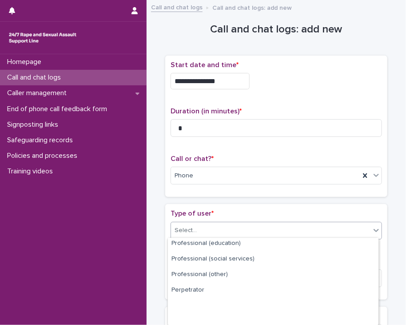
scroll to position [133, 0]
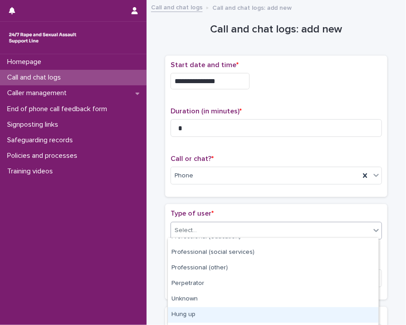
click at [203, 318] on div "Hung up" at bounding box center [273, 315] width 211 height 16
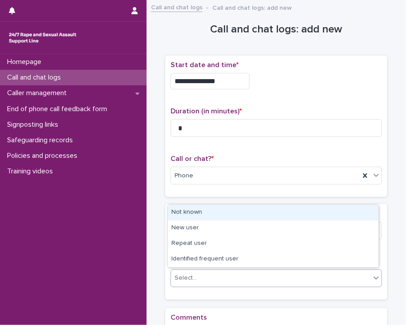
click at [193, 275] on div "Select..." at bounding box center [271, 278] width 200 height 15
click at [203, 213] on div "Not known" at bounding box center [273, 213] width 211 height 16
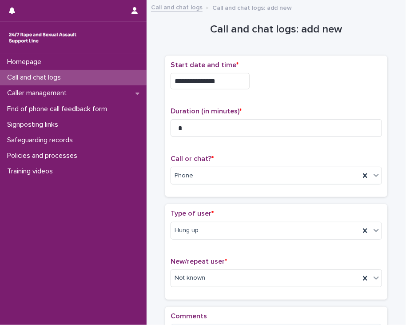
click at [153, 216] on div "**********" at bounding box center [276, 202] width 251 height 394
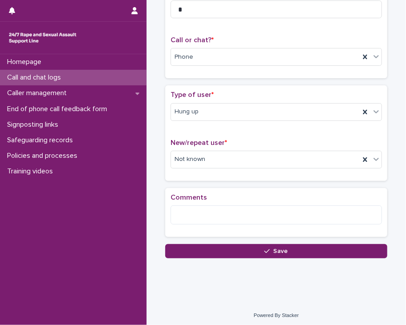
scroll to position [119, 0]
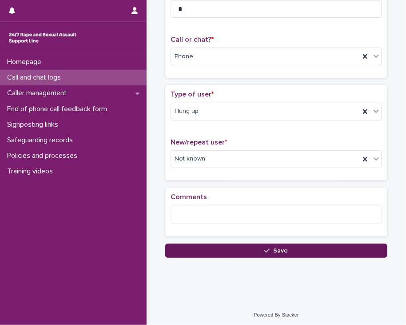
click at [247, 252] on button "Save" at bounding box center [276, 251] width 222 height 14
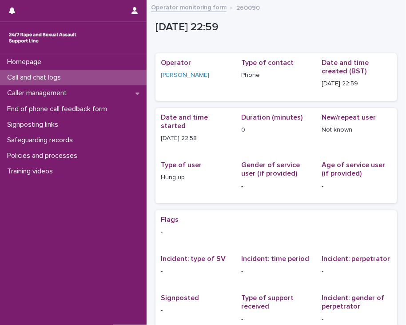
click at [73, 71] on div "Call and chat logs" at bounding box center [73, 78] width 147 height 16
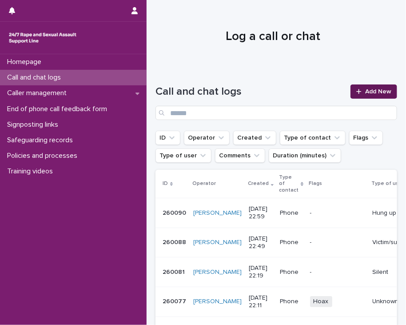
click at [351, 93] on link "Add New" at bounding box center [374, 91] width 47 height 14
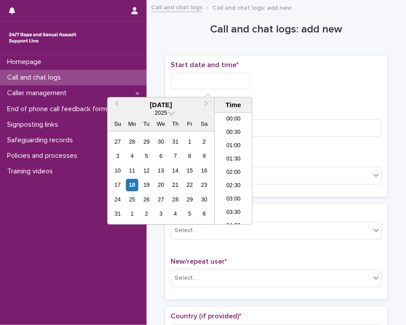
click at [198, 83] on input "text" at bounding box center [210, 81] width 79 height 16
click at [233, 191] on li "22:30" at bounding box center [234, 191] width 38 height 13
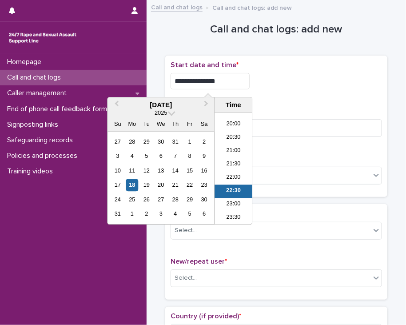
drag, startPoint x: 209, startPoint y: 80, endPoint x: 244, endPoint y: 88, distance: 35.8
click at [244, 88] on div "**********" at bounding box center [277, 79] width 212 height 36
type input "**********"
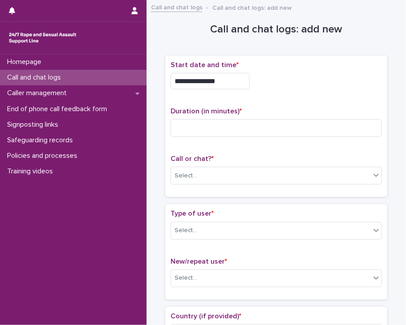
click at [274, 88] on div "**********" at bounding box center [277, 79] width 212 height 36
click at [212, 172] on div "Select..." at bounding box center [271, 176] width 200 height 15
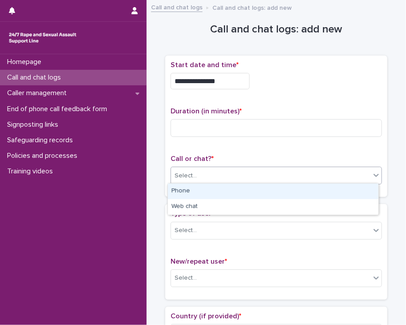
click at [178, 194] on div "Phone" at bounding box center [273, 192] width 211 height 16
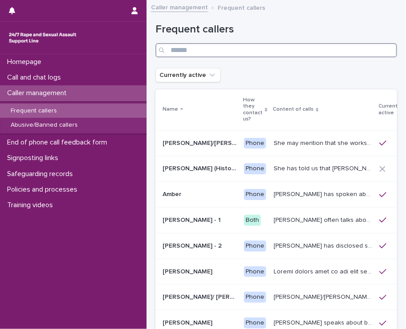
click at [197, 48] on input "Search" at bounding box center [277, 50] width 242 height 14
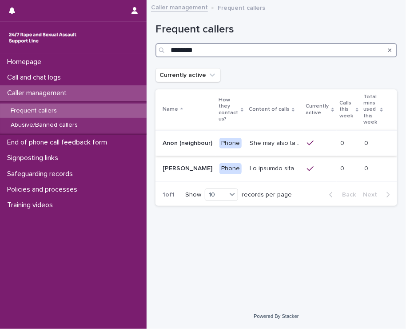
type input "********"
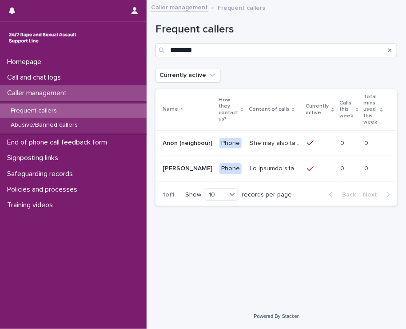
click at [261, 145] on p "She may also talk about [MEDICAL_DATA] and about currently being physically dis…" at bounding box center [276, 142] width 52 height 9
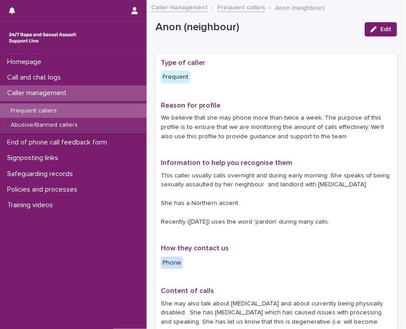
drag, startPoint x: 40, startPoint y: 109, endPoint x: 406, endPoint y: 7, distance: 380.3
click at [40, 109] on p "Frequent callers" at bounding box center [34, 111] width 60 height 8
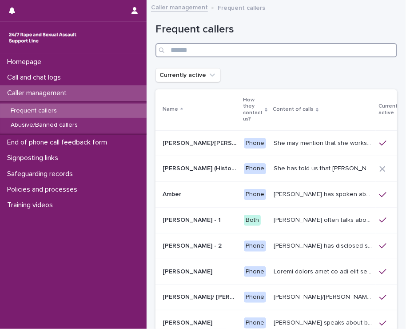
click at [183, 47] on input "Search" at bounding box center [277, 50] width 242 height 14
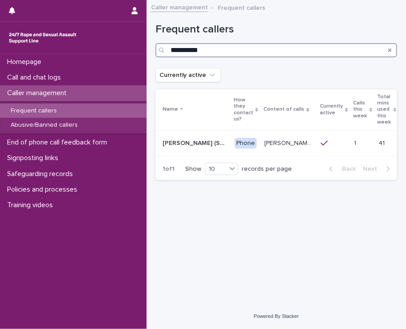
type input "**********"
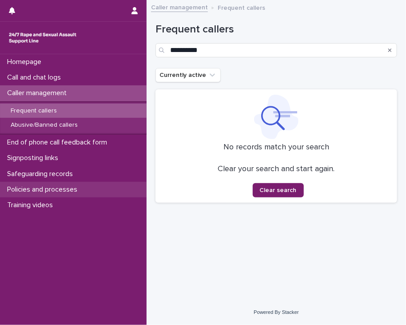
click at [29, 189] on p "Policies and processes" at bounding box center [44, 189] width 81 height 8
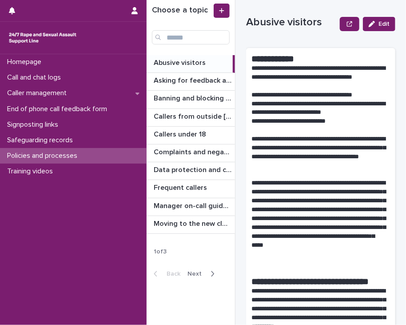
click at [209, 270] on div "button" at bounding box center [211, 274] width 8 height 8
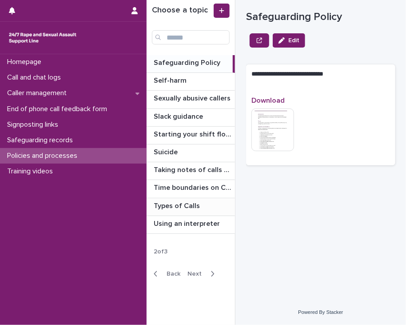
click at [181, 206] on p "Types of Calls" at bounding box center [178, 205] width 48 height 10
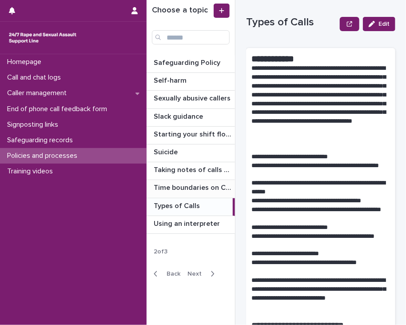
click at [173, 184] on p "Time boundaries on Calls and Chats" at bounding box center [194, 187] width 80 height 10
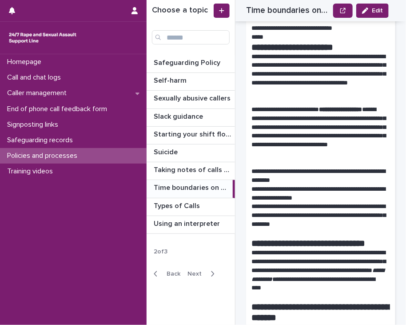
scroll to position [400, 0]
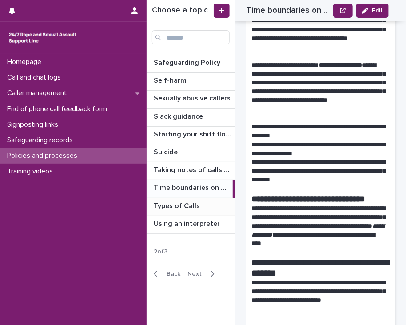
click at [174, 202] on p "Types of Calls" at bounding box center [178, 205] width 48 height 10
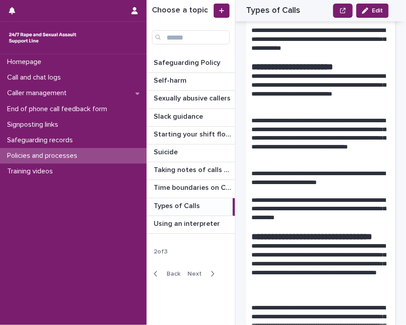
scroll to position [3024, 0]
